Goal: Register for event/course

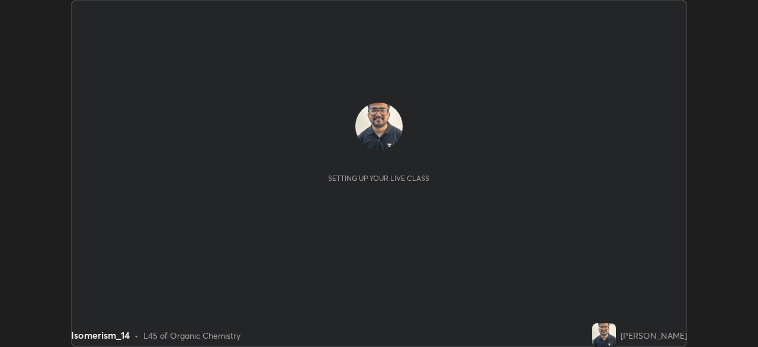
scroll to position [347, 758]
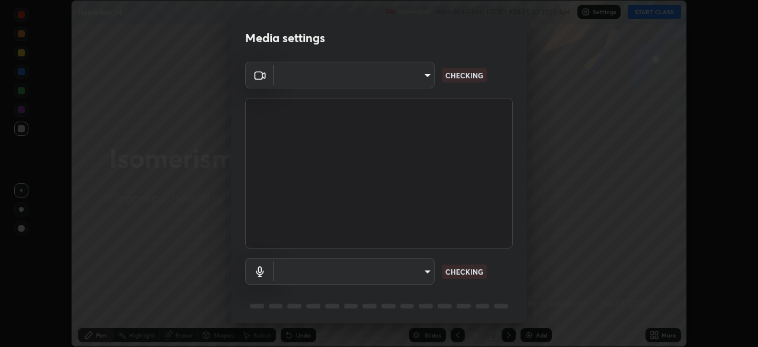
type input "573edd819c0ef8de467de5ce4ec508ac77a3347739658899c49f764764ac8f1c"
type input "aea5f8d80b389875e7a47a97f96940650a163a95f833726025dd84a043240feb"
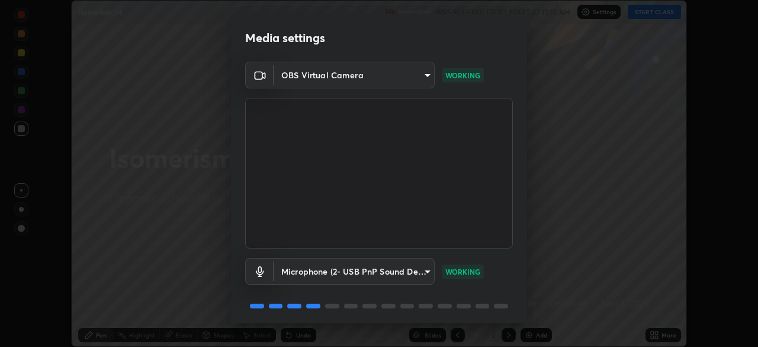
scroll to position [41, 0]
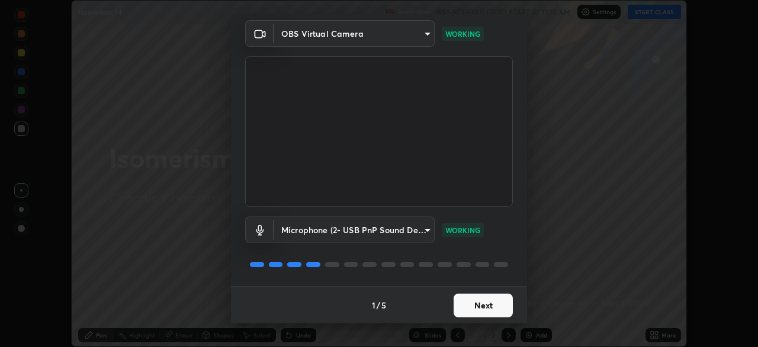
click at [470, 307] on button "Next" at bounding box center [483, 305] width 59 height 24
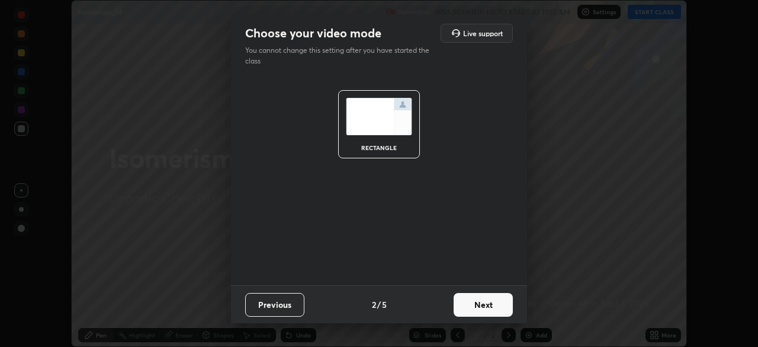
scroll to position [0, 0]
click at [468, 305] on button "Next" at bounding box center [483, 305] width 59 height 24
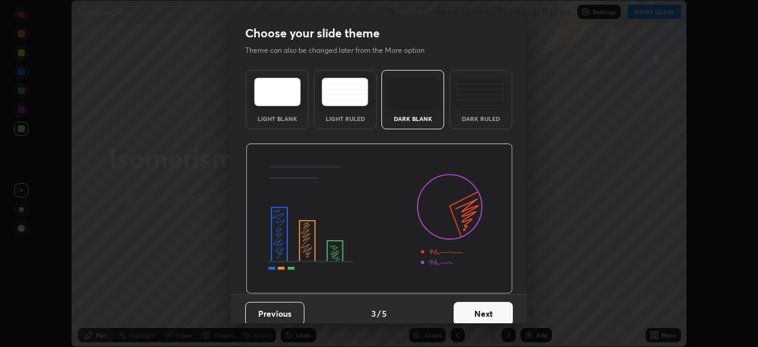
click at [415, 110] on div "Dark Blank" at bounding box center [413, 99] width 63 height 59
click at [474, 318] on button "Next" at bounding box center [483, 314] width 59 height 24
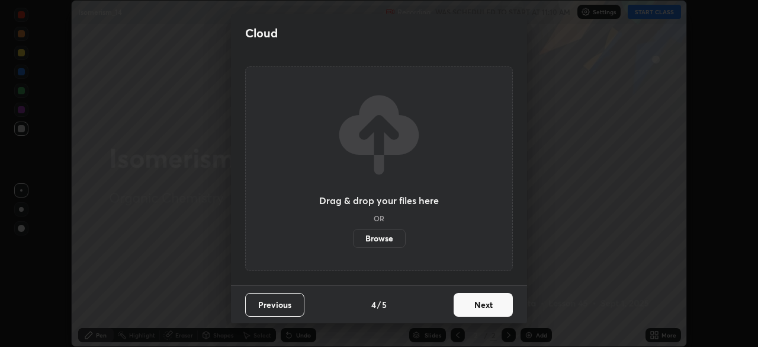
click at [476, 315] on button "Next" at bounding box center [483, 305] width 59 height 24
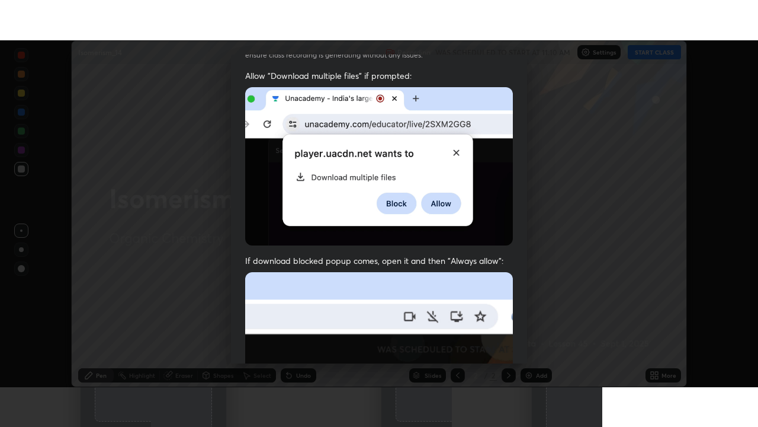
scroll to position [283, 0]
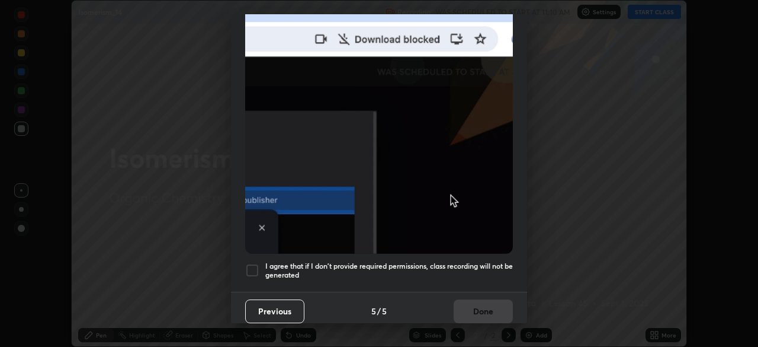
click at [448, 261] on h5 "I agree that if I don't provide required permissions, class recording will not …" at bounding box center [389, 270] width 248 height 18
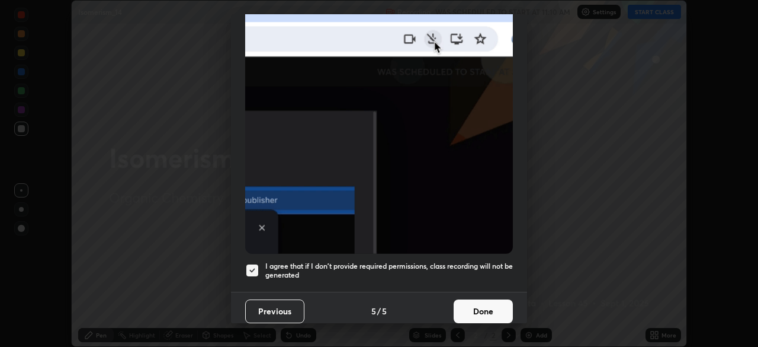
click at [476, 308] on button "Done" at bounding box center [483, 311] width 59 height 24
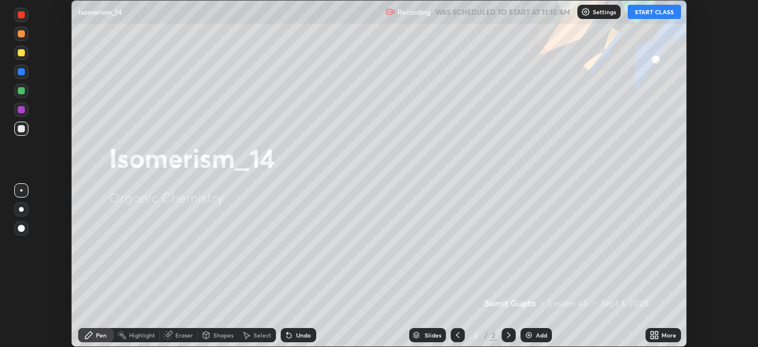
click at [656, 332] on icon at bounding box center [656, 332] width 3 height 3
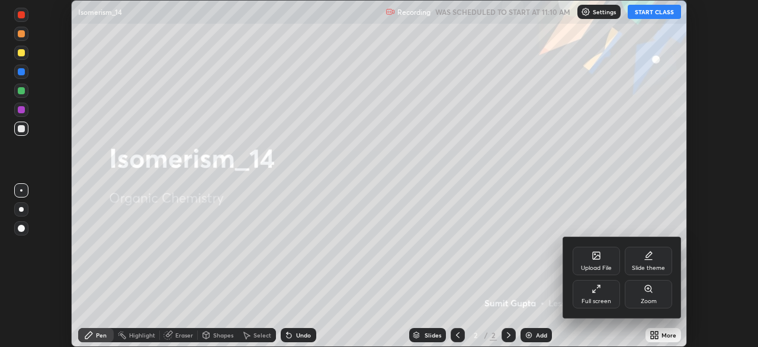
click at [604, 292] on div "Full screen" at bounding box center [596, 294] width 47 height 28
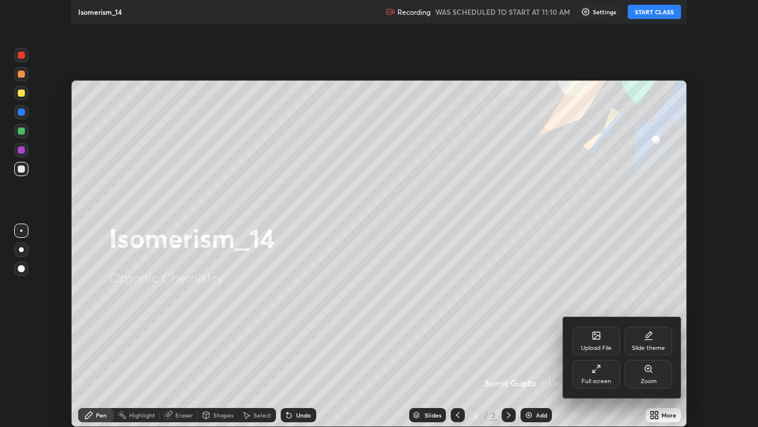
scroll to position [427, 758]
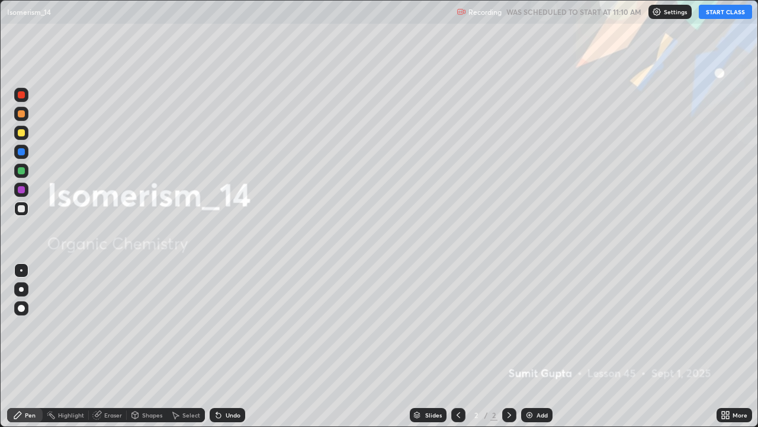
click at [720, 12] on button "START CLASS" at bounding box center [725, 12] width 53 height 14
